Goal: Use online tool/utility: Use online tool/utility

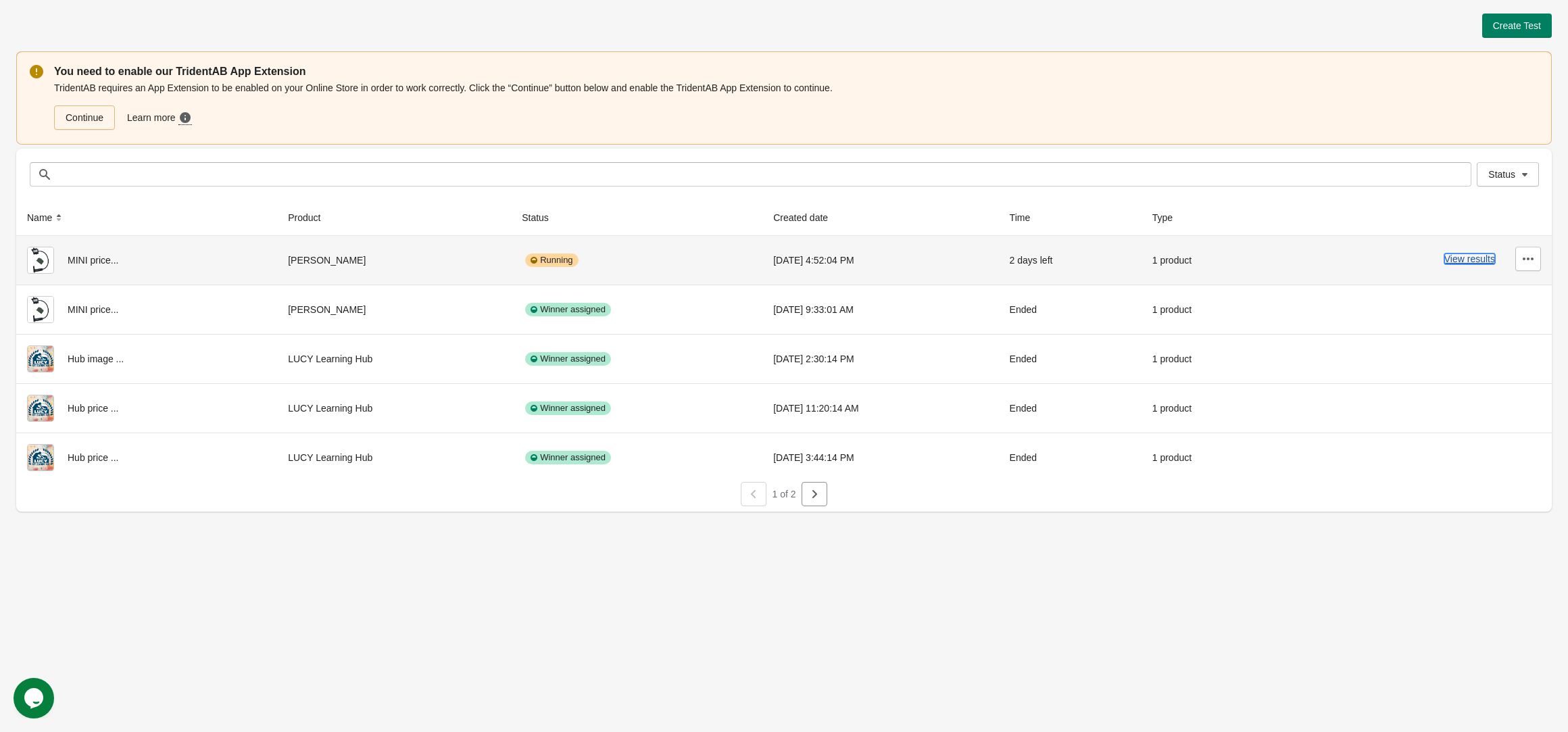
click at [1447, 262] on button "View results" at bounding box center [1469, 258] width 50 height 10
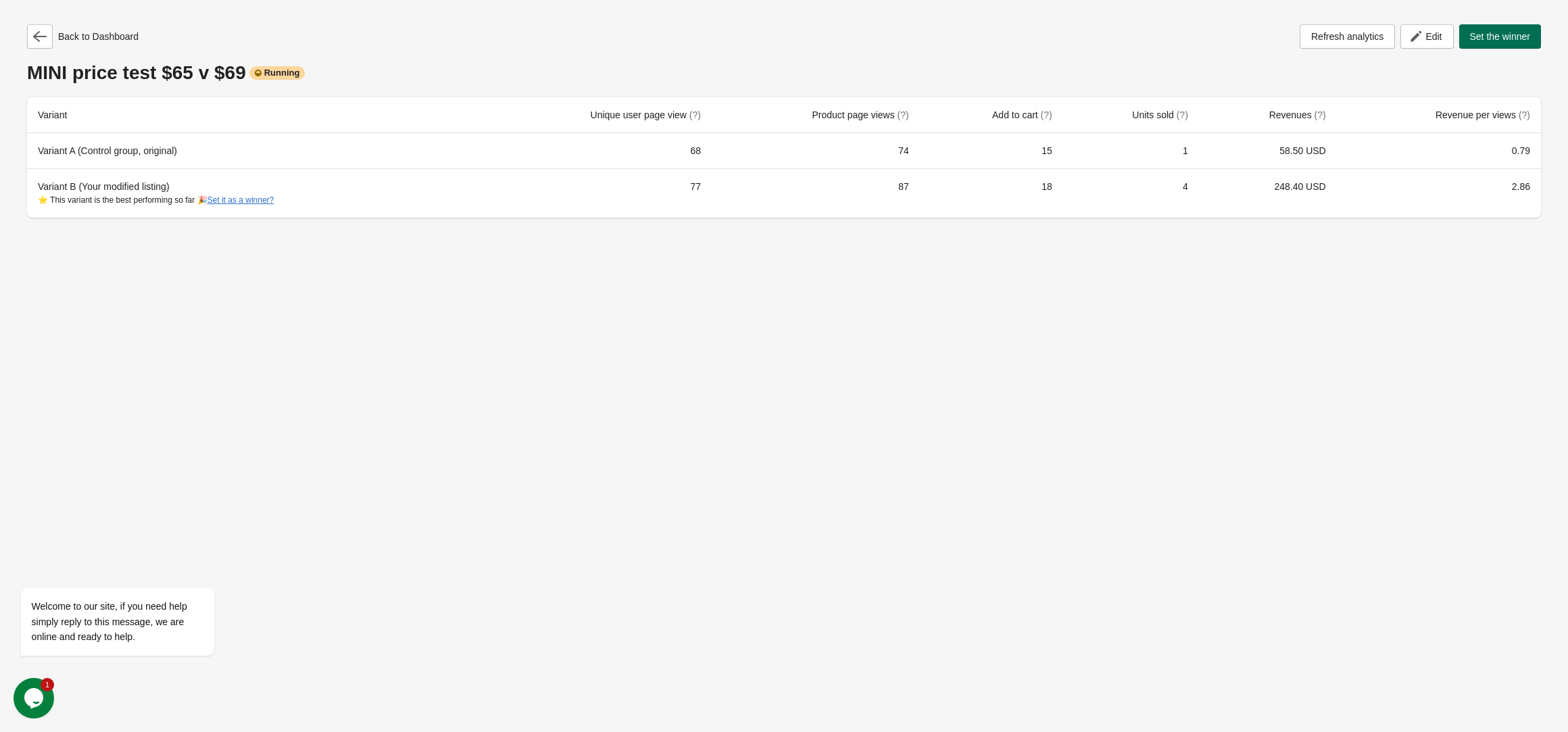
click at [1486, 40] on span "Set the winner" at bounding box center [1501, 36] width 61 height 10
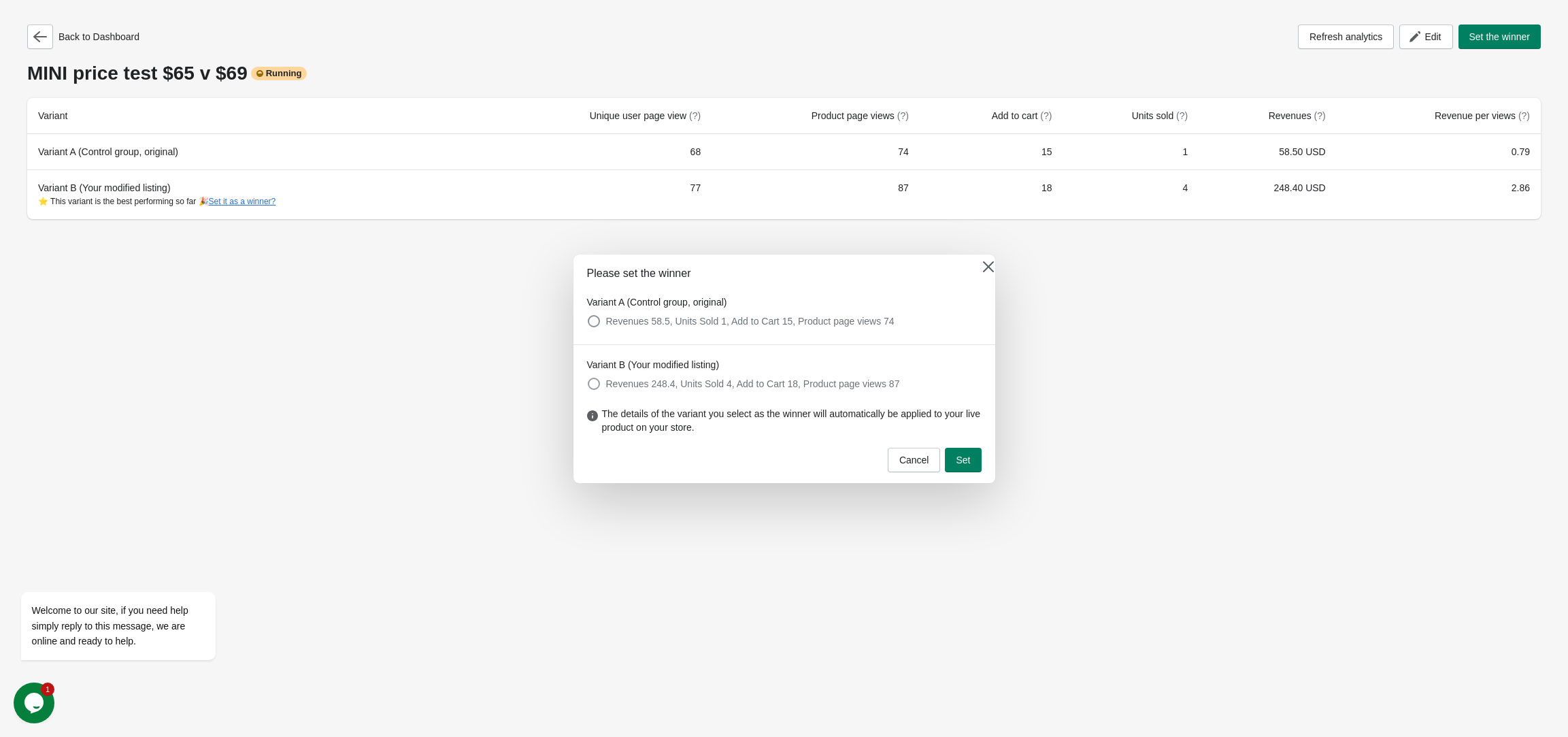
click at [593, 385] on span at bounding box center [593, 383] width 12 height 12
click at [970, 462] on button "Set" at bounding box center [963, 460] width 36 height 24
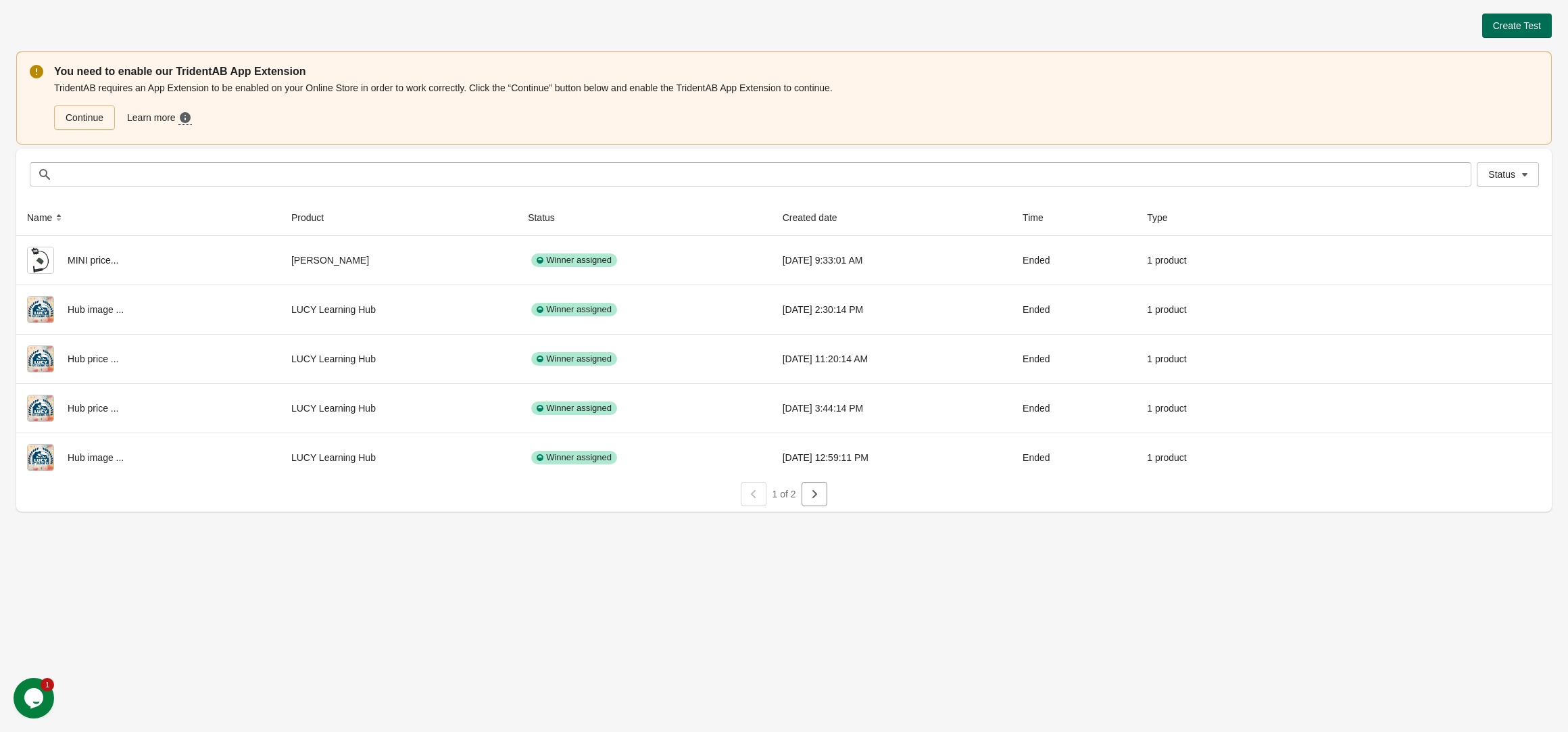
click at [1502, 28] on span "Create Test" at bounding box center [1518, 25] width 48 height 10
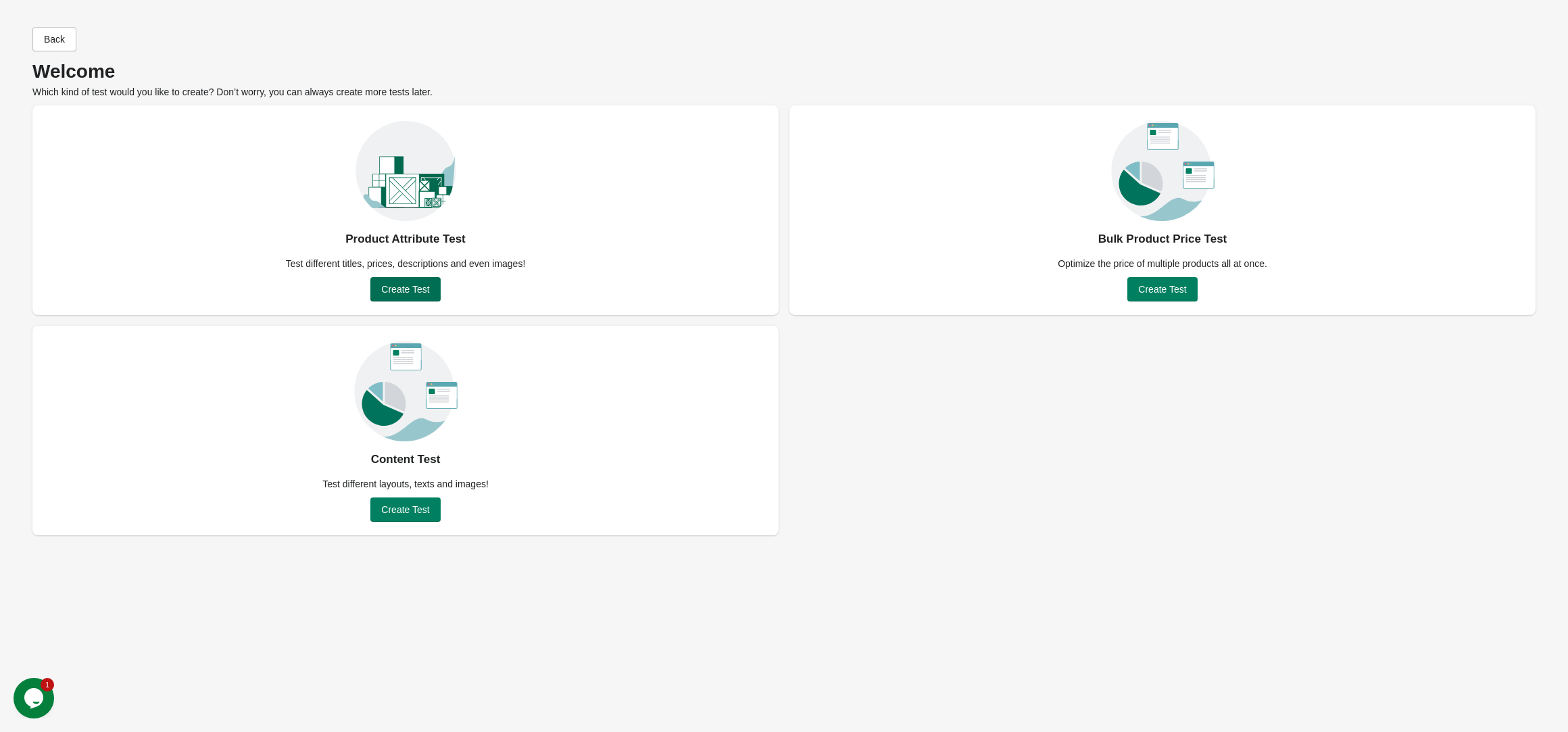
click at [426, 290] on span "Create Test" at bounding box center [405, 288] width 48 height 10
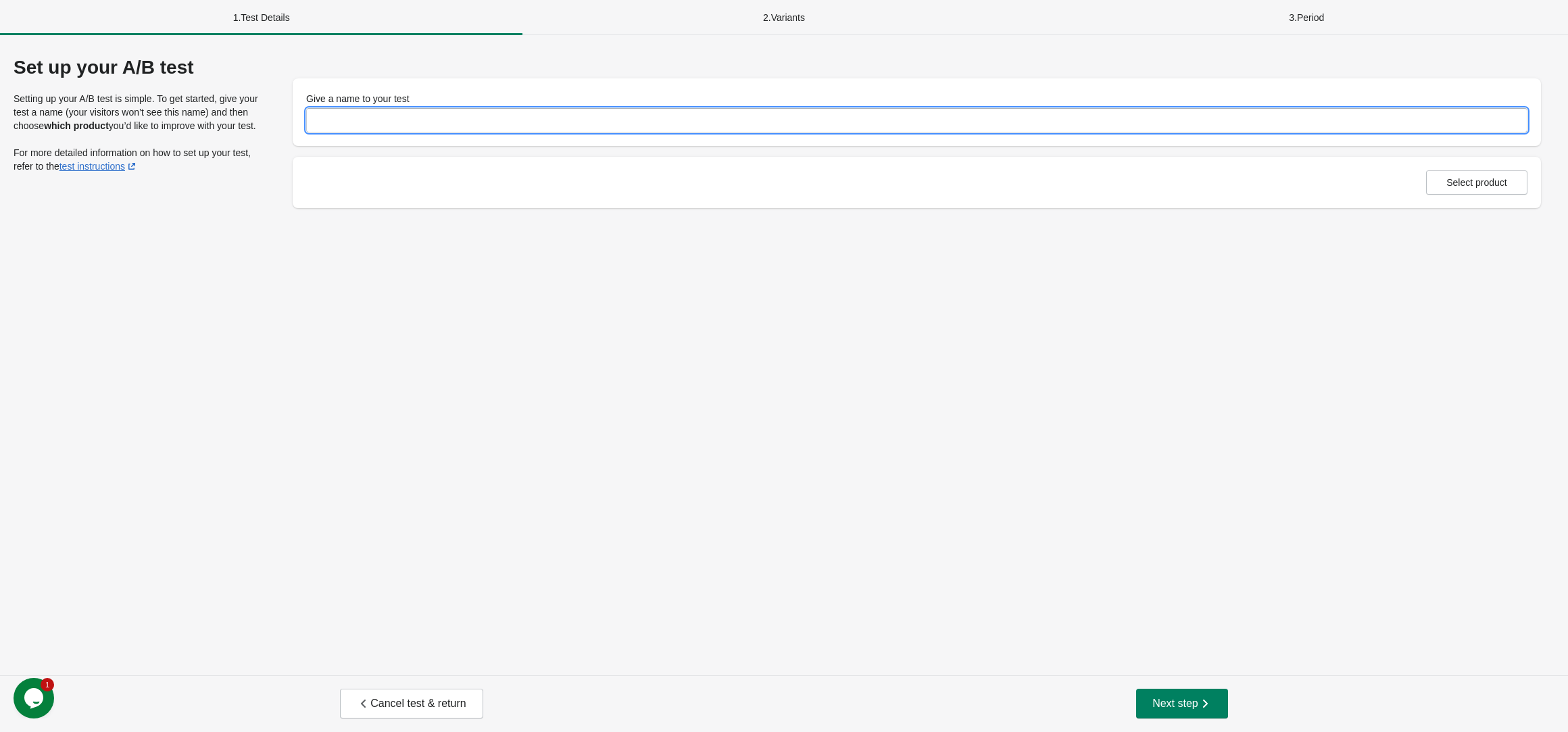
click at [470, 122] on input "Give a name to your test" at bounding box center [917, 120] width 1222 height 24
type input "**********"
click at [1453, 182] on span "Select product" at bounding box center [1477, 182] width 61 height 10
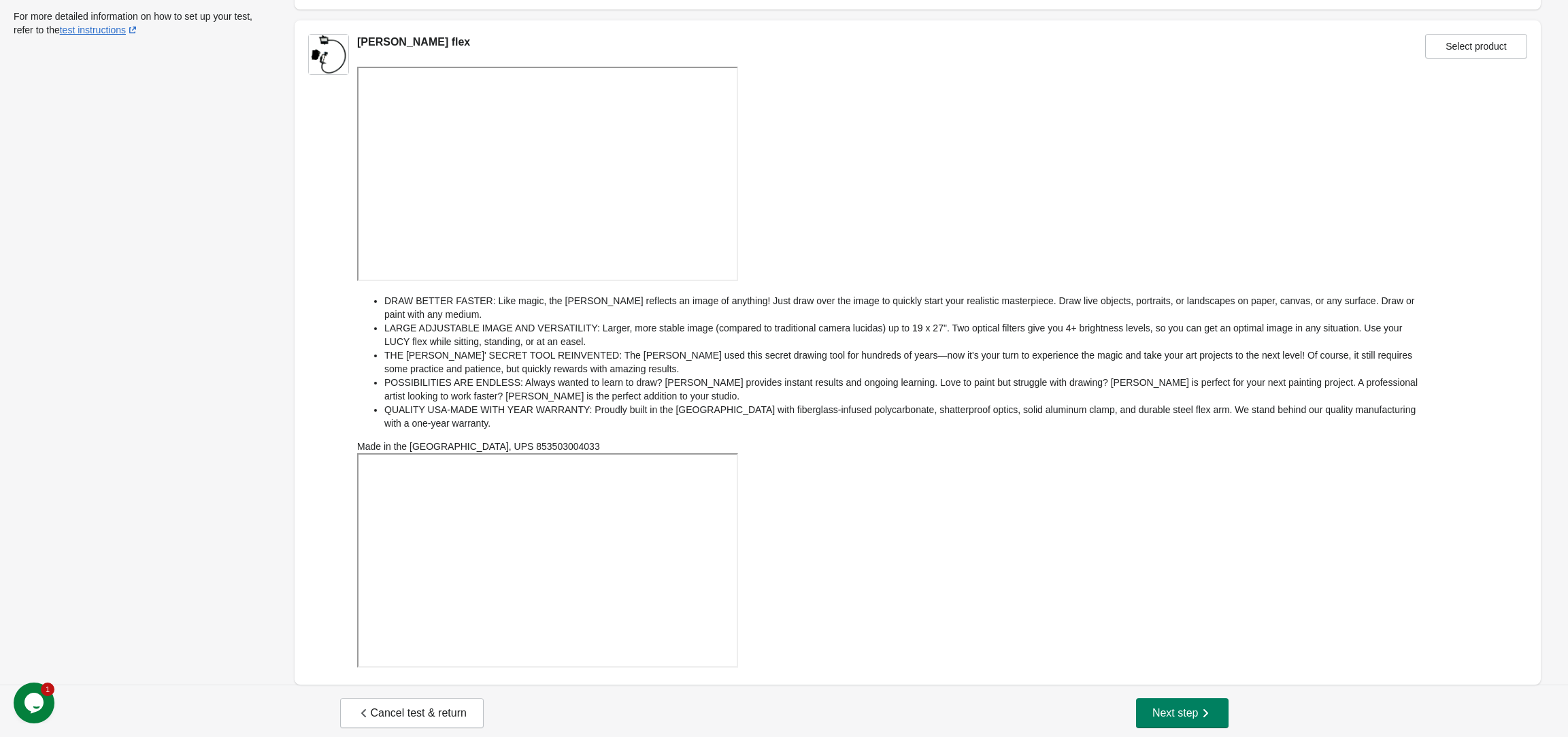
scroll to position [142, 0]
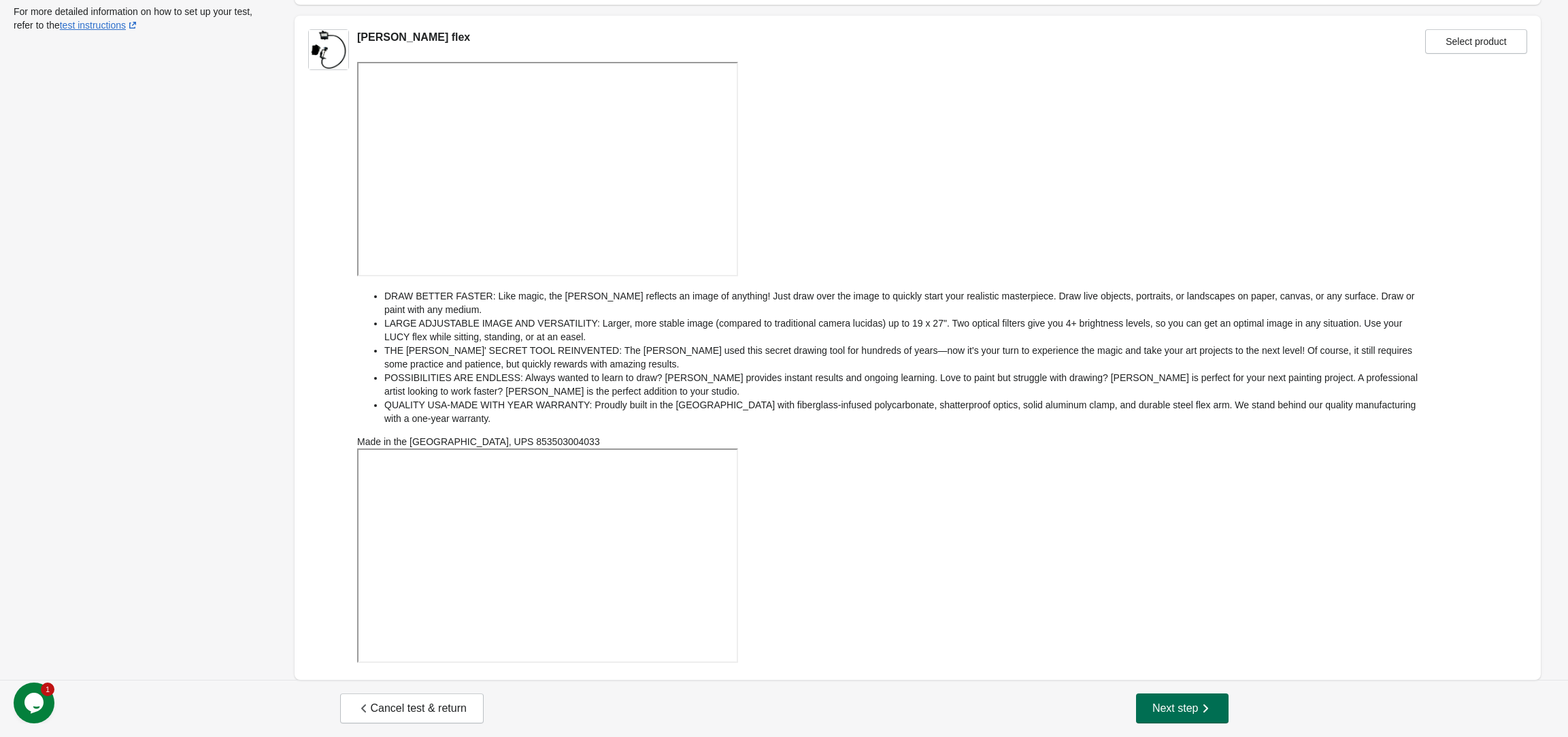
click at [1182, 706] on span "Next step" at bounding box center [1182, 708] width 60 height 14
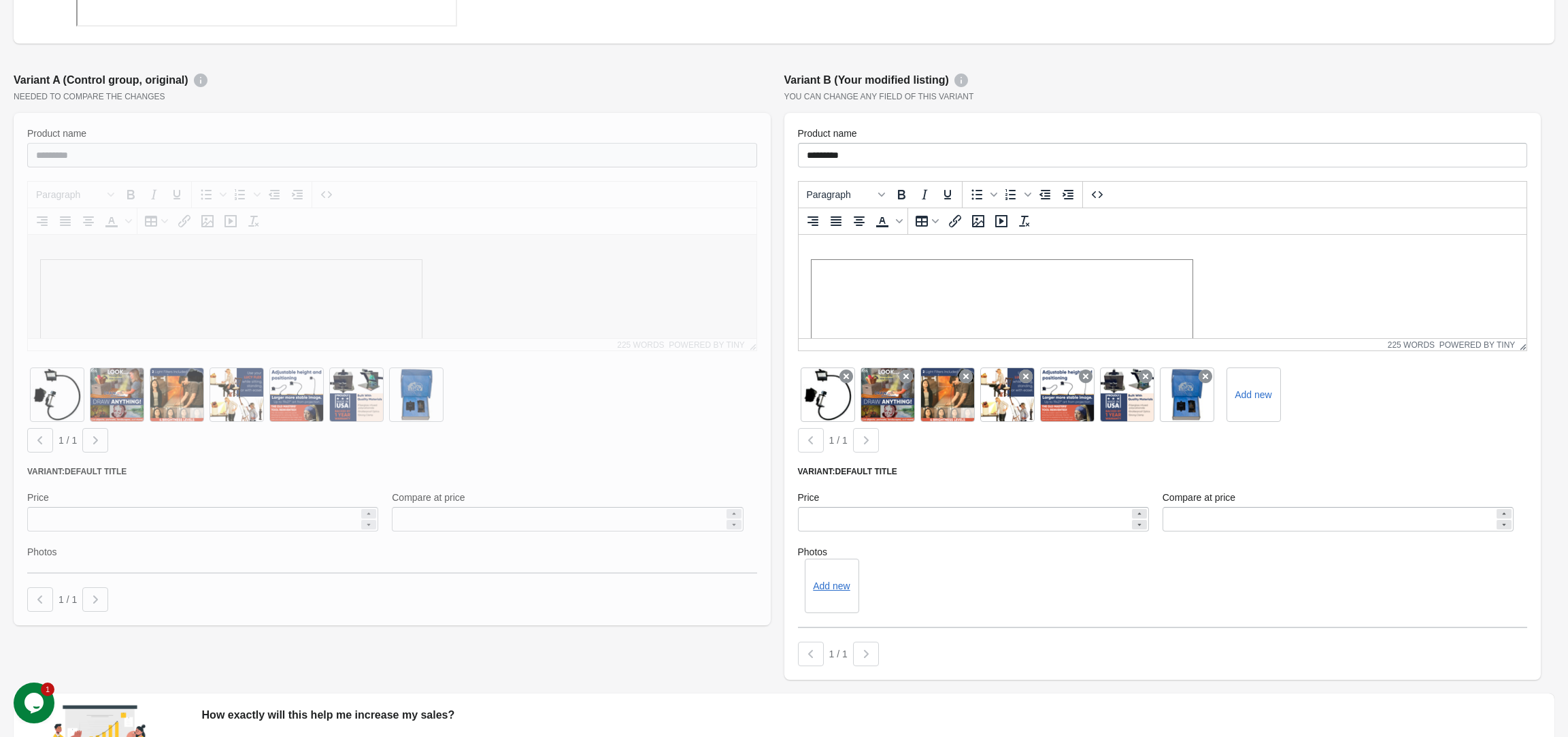
scroll to position [659, 0]
click at [40, 502] on div at bounding box center [392, 368] width 757 height 512
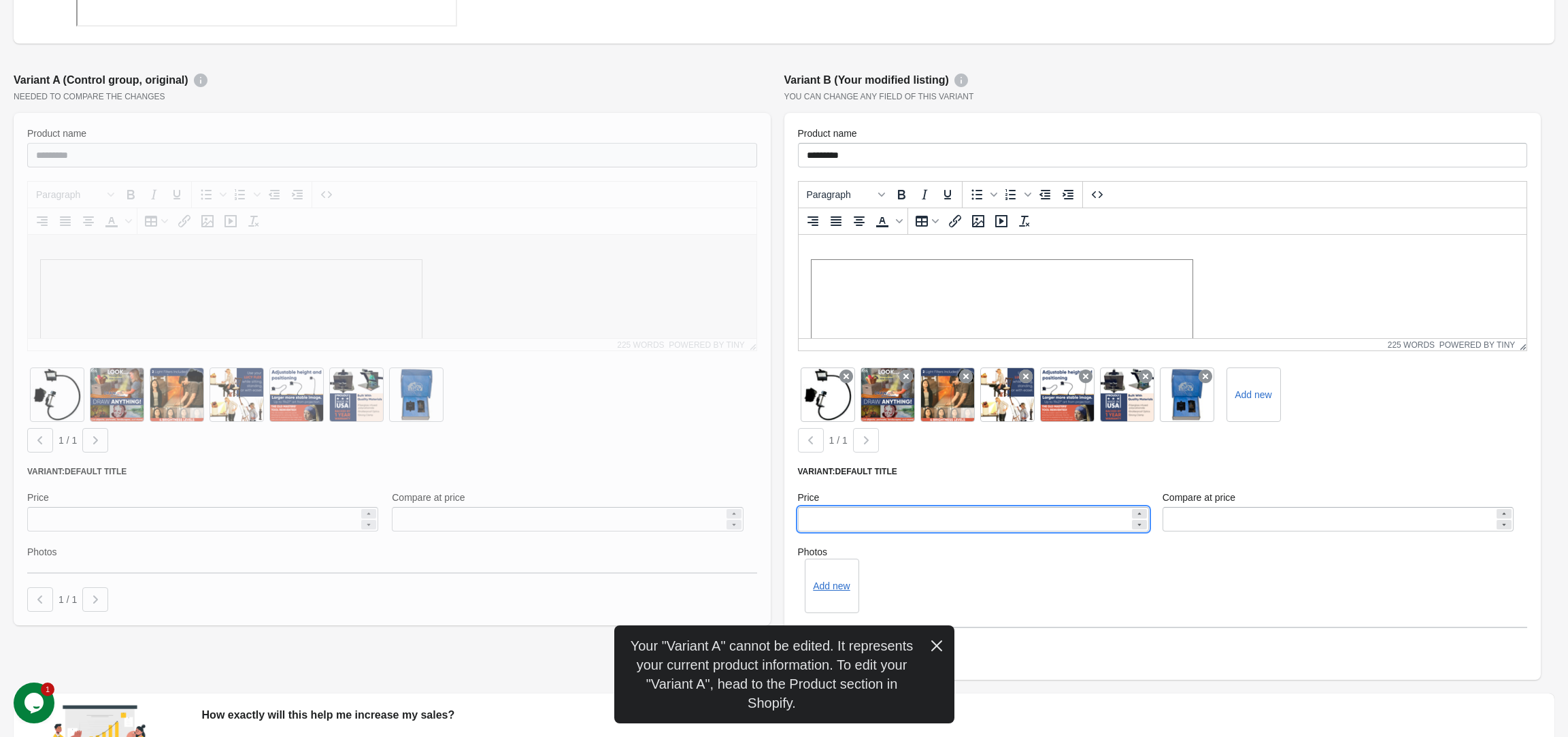
click at [815, 509] on input "*****" at bounding box center [964, 519] width 332 height 24
click at [806, 507] on input "*****" at bounding box center [964, 519] width 332 height 24
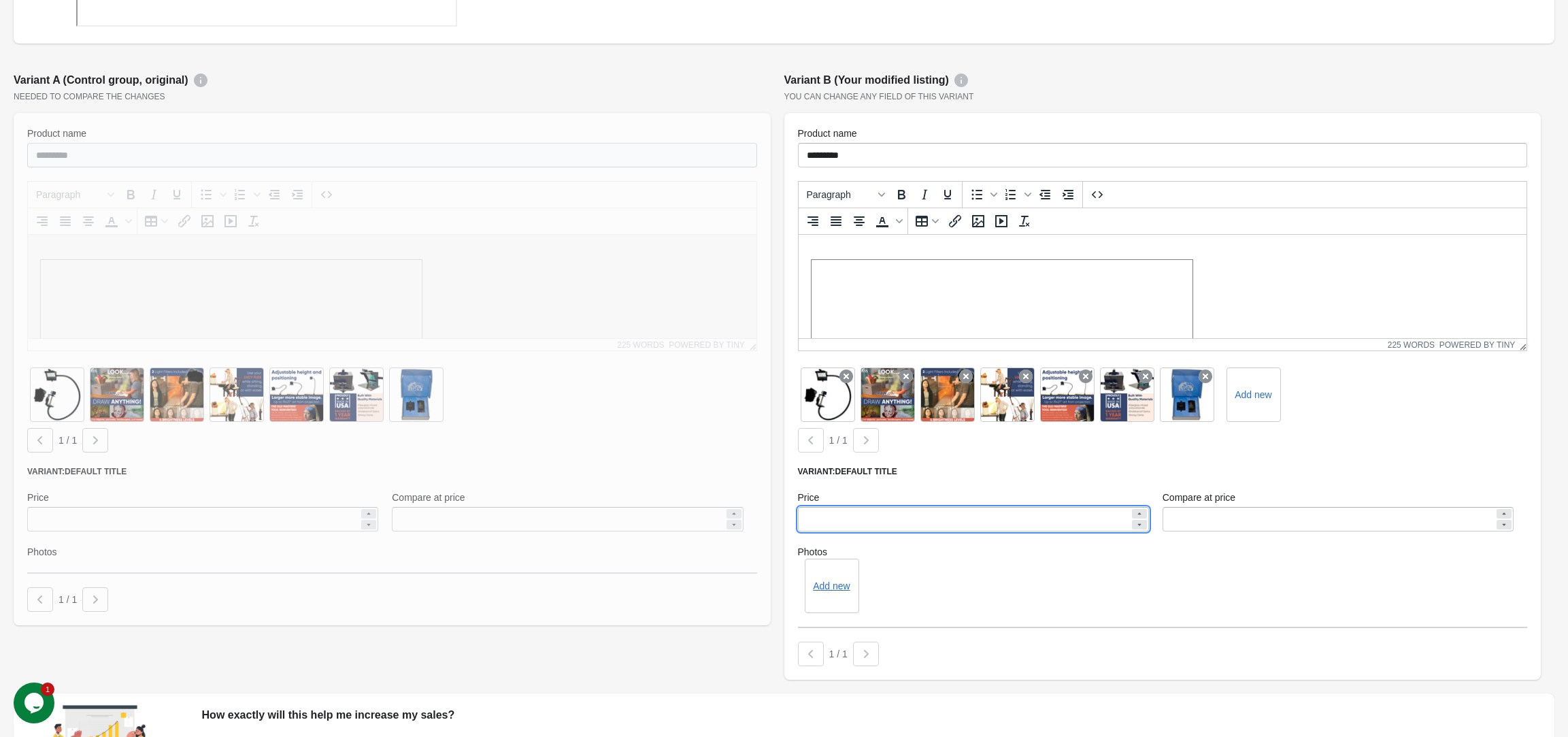
type input "******"
click at [1225, 596] on div "Add new" at bounding box center [1162, 585] width 730 height 54
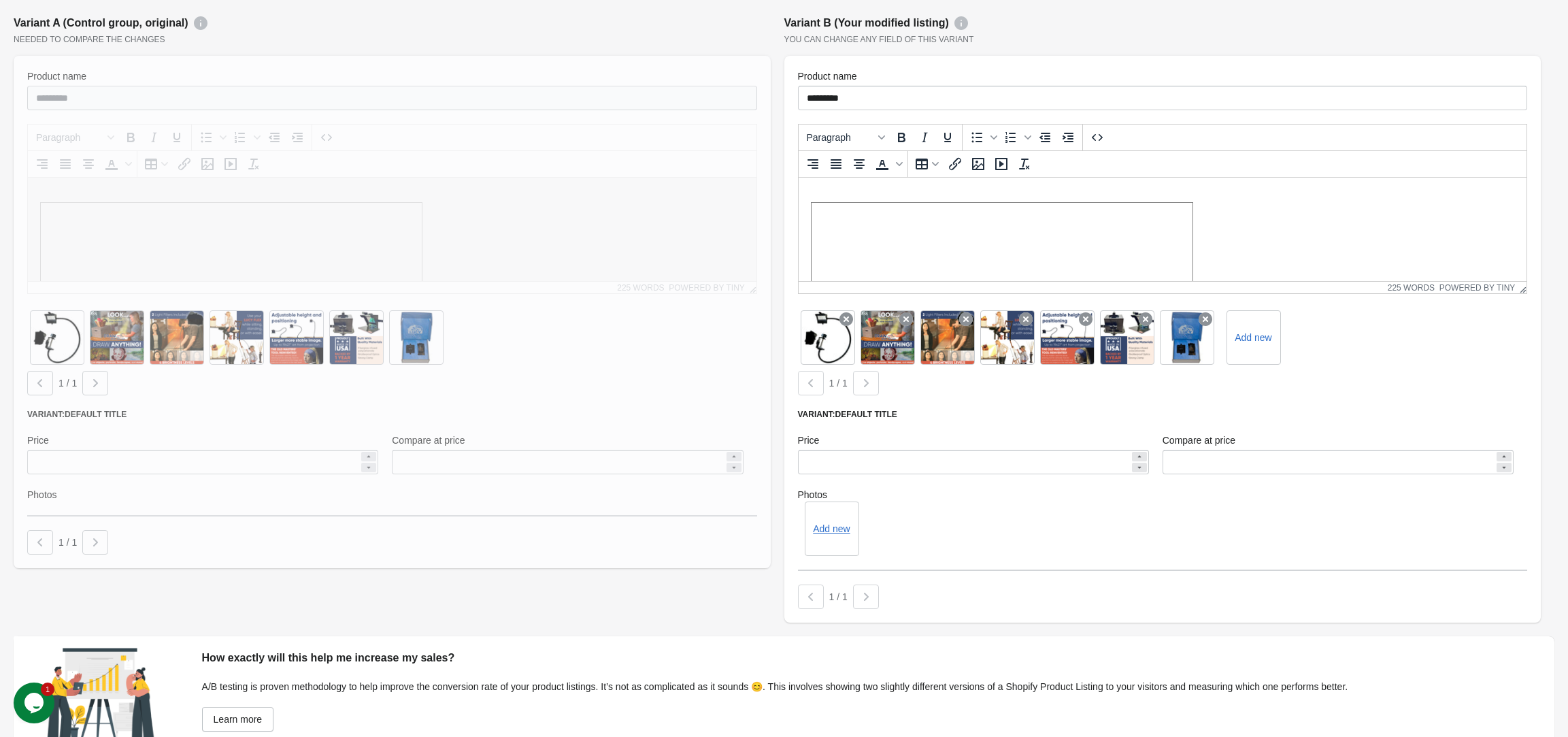
scroll to position [797, 0]
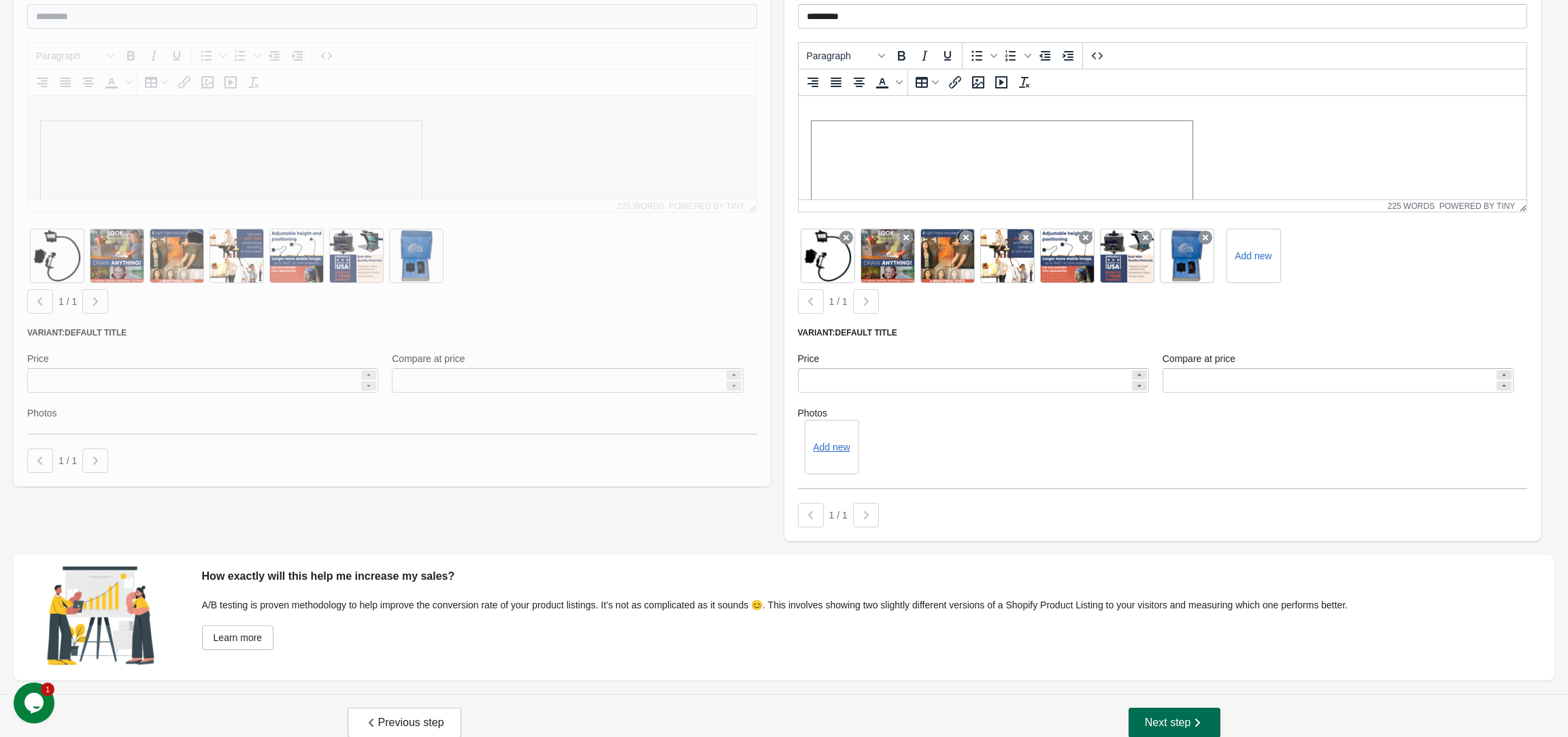
click at [1163, 716] on span "Next step" at bounding box center [1175, 722] width 60 height 14
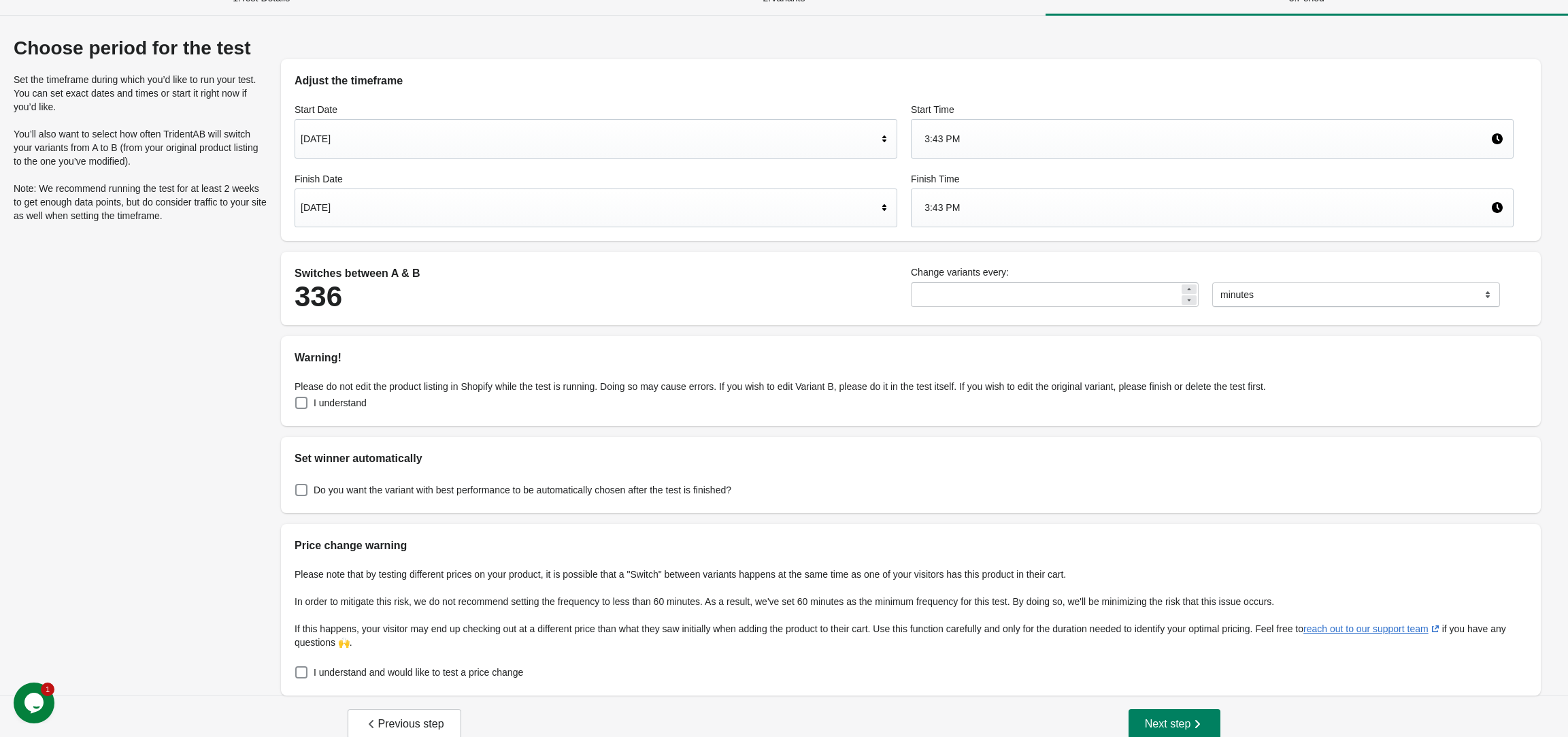
scroll to position [35, 0]
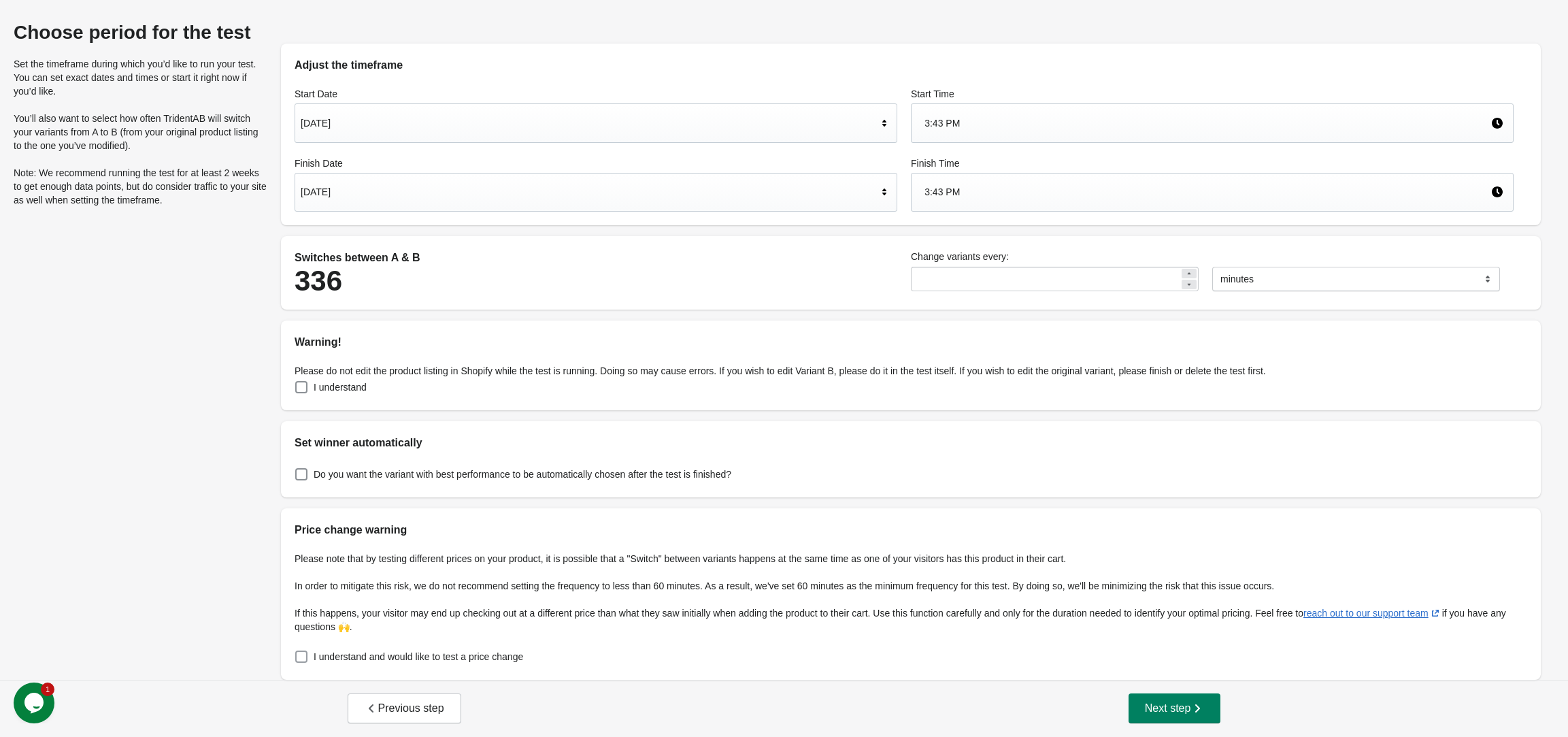
click at [306, 652] on span at bounding box center [301, 656] width 12 height 12
click at [1178, 702] on span "Next step" at bounding box center [1175, 708] width 60 height 14
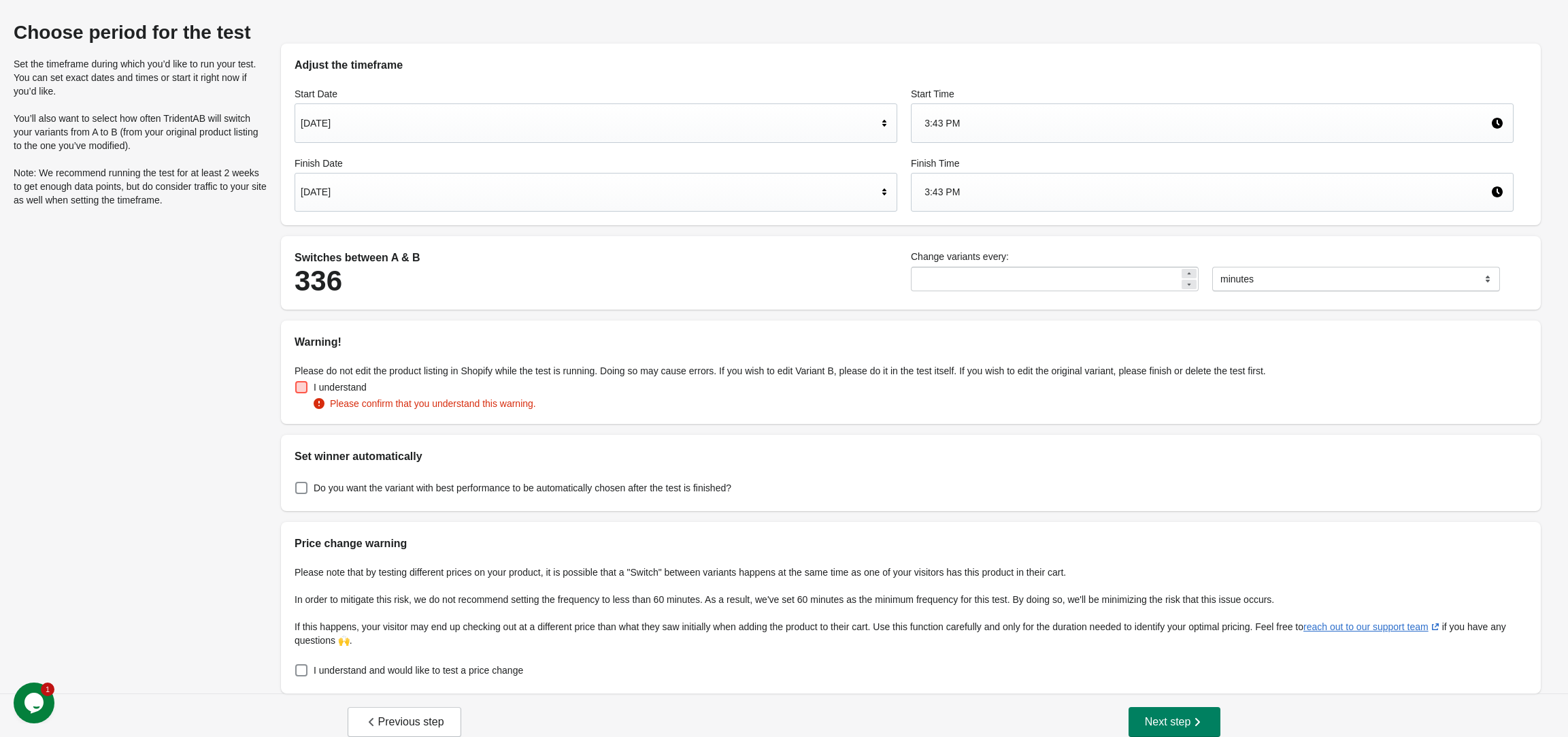
click at [300, 385] on span at bounding box center [301, 386] width 12 height 12
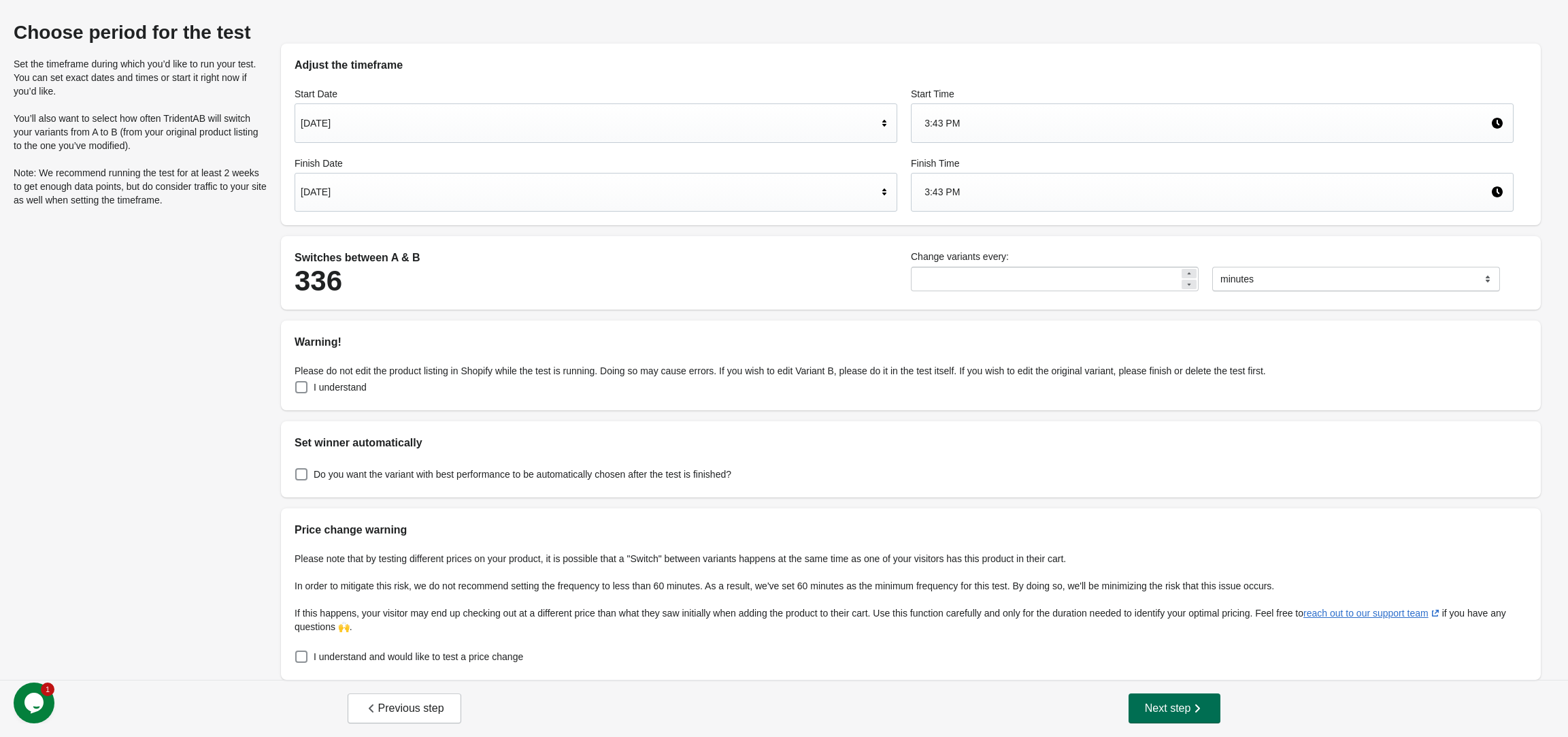
click at [1163, 702] on span "Next step" at bounding box center [1175, 708] width 60 height 14
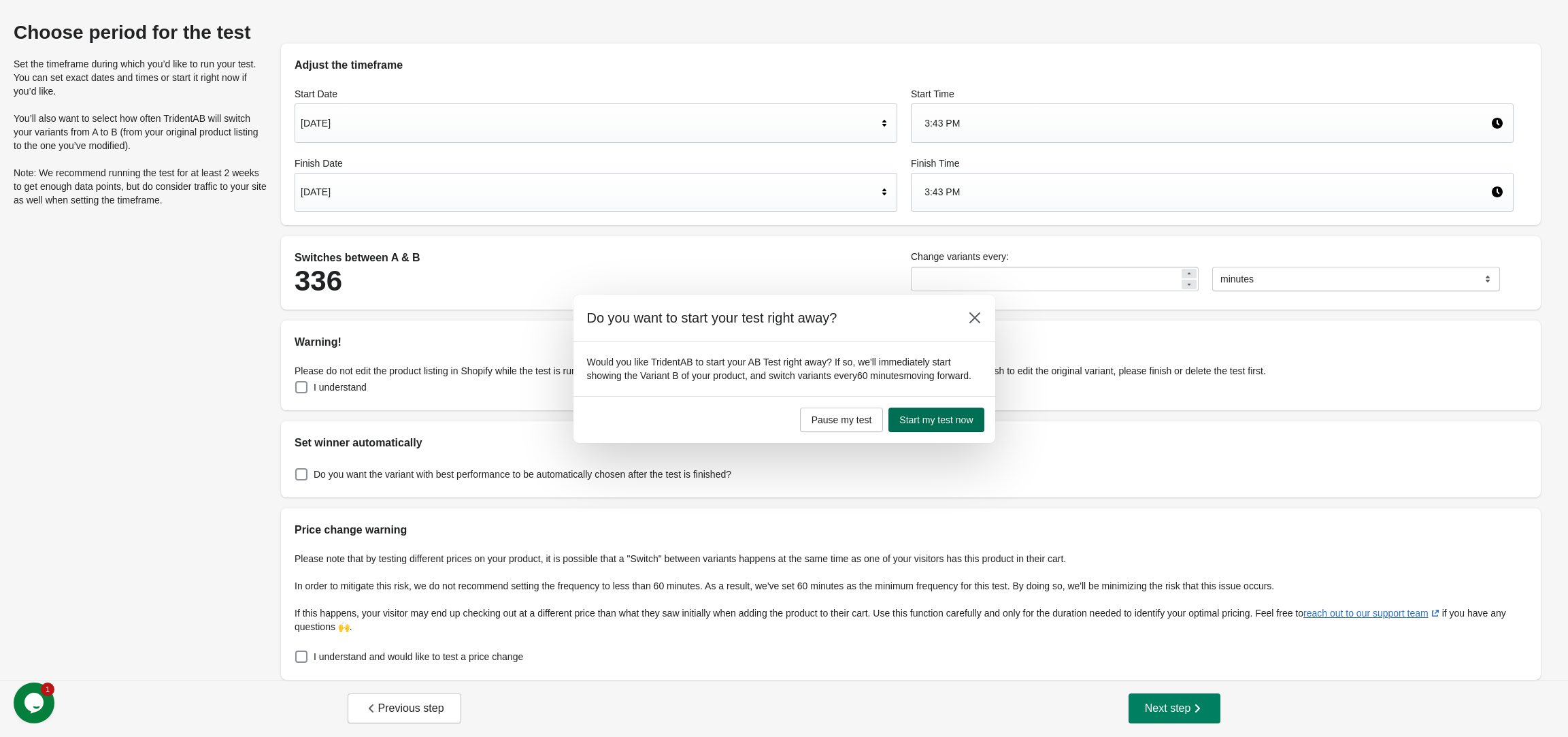
click at [948, 425] on span "Start my test now" at bounding box center [935, 419] width 73 height 10
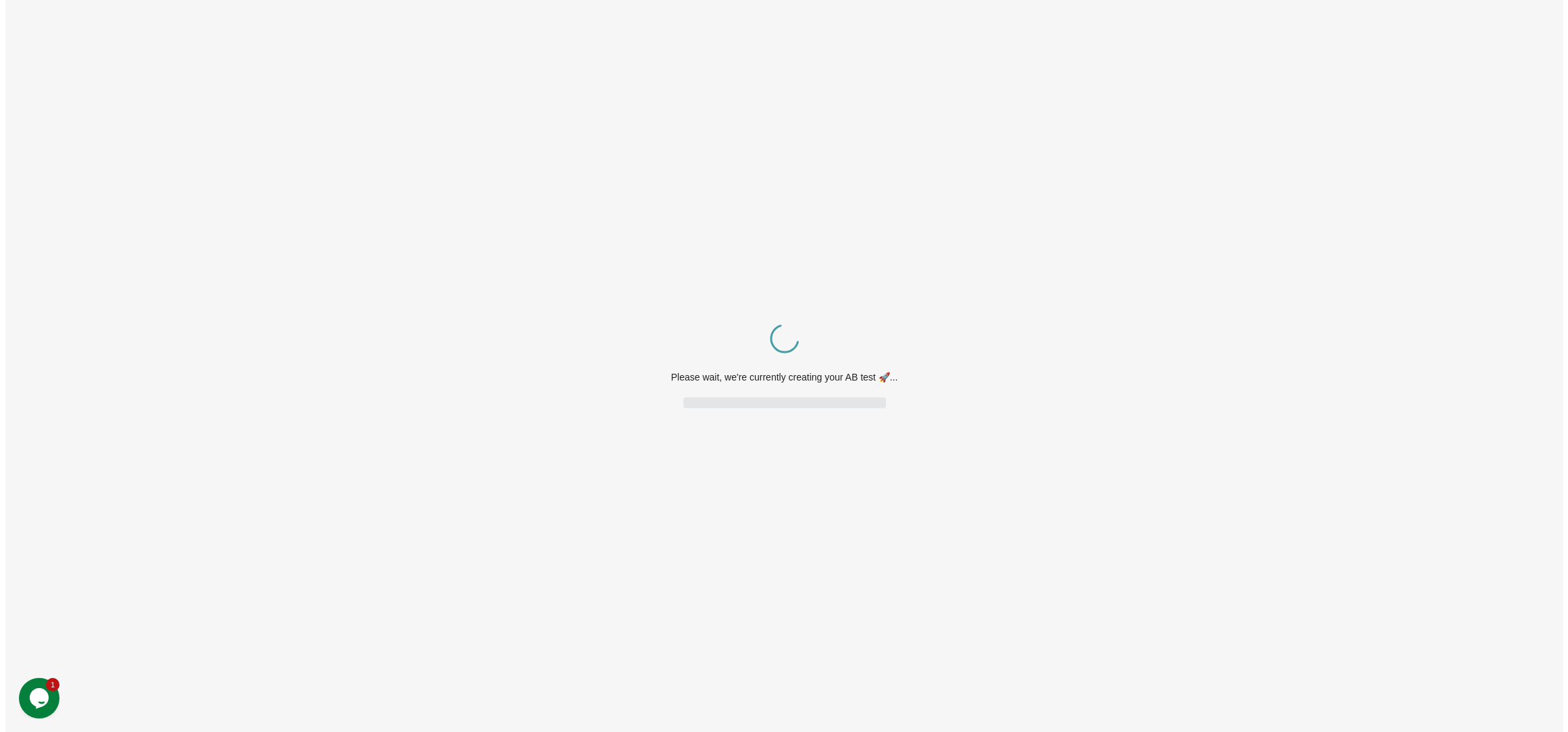
scroll to position [0, 0]
